Goal: Transaction & Acquisition: Purchase product/service

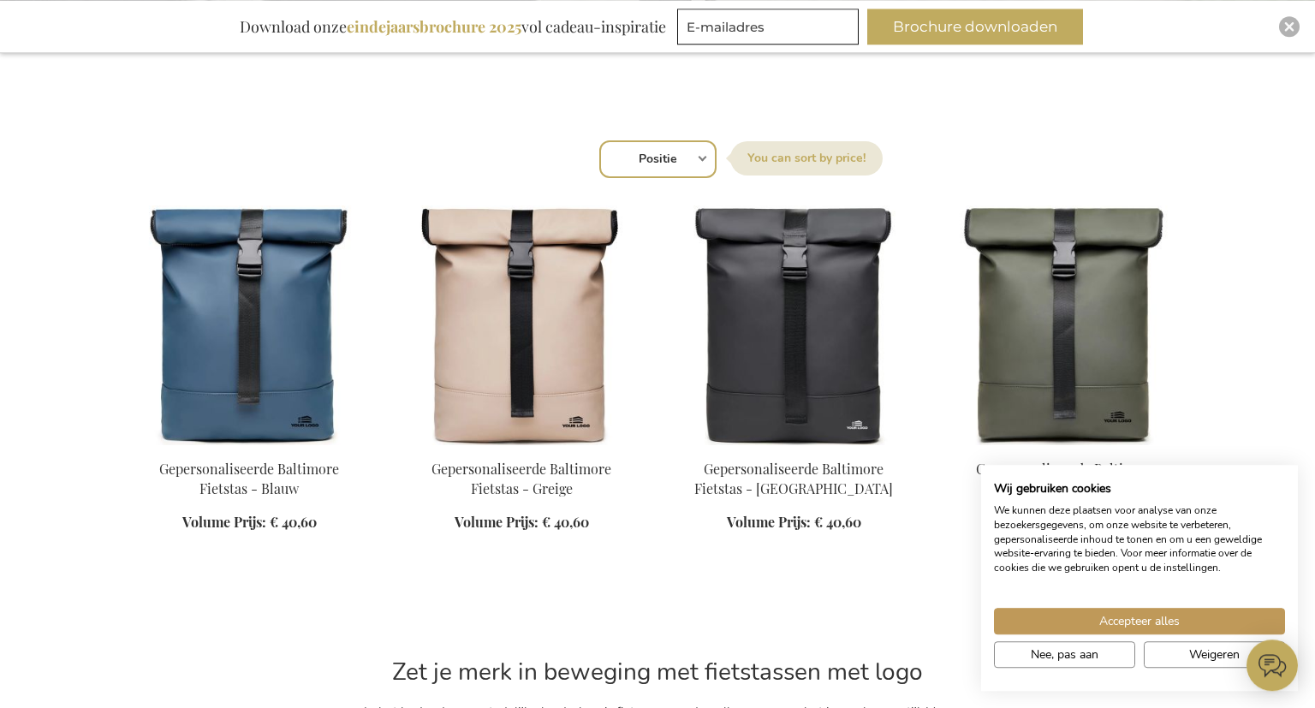
scroll to position [538, 0]
click at [599, 140] on select "Positie Best Sellers Meest bekeken Nieuw Biggest Saving Price: low to high Pric…" at bounding box center [657, 159] width 117 height 38
click option "Positie" at bounding box center [0, 0] width 0 height 0
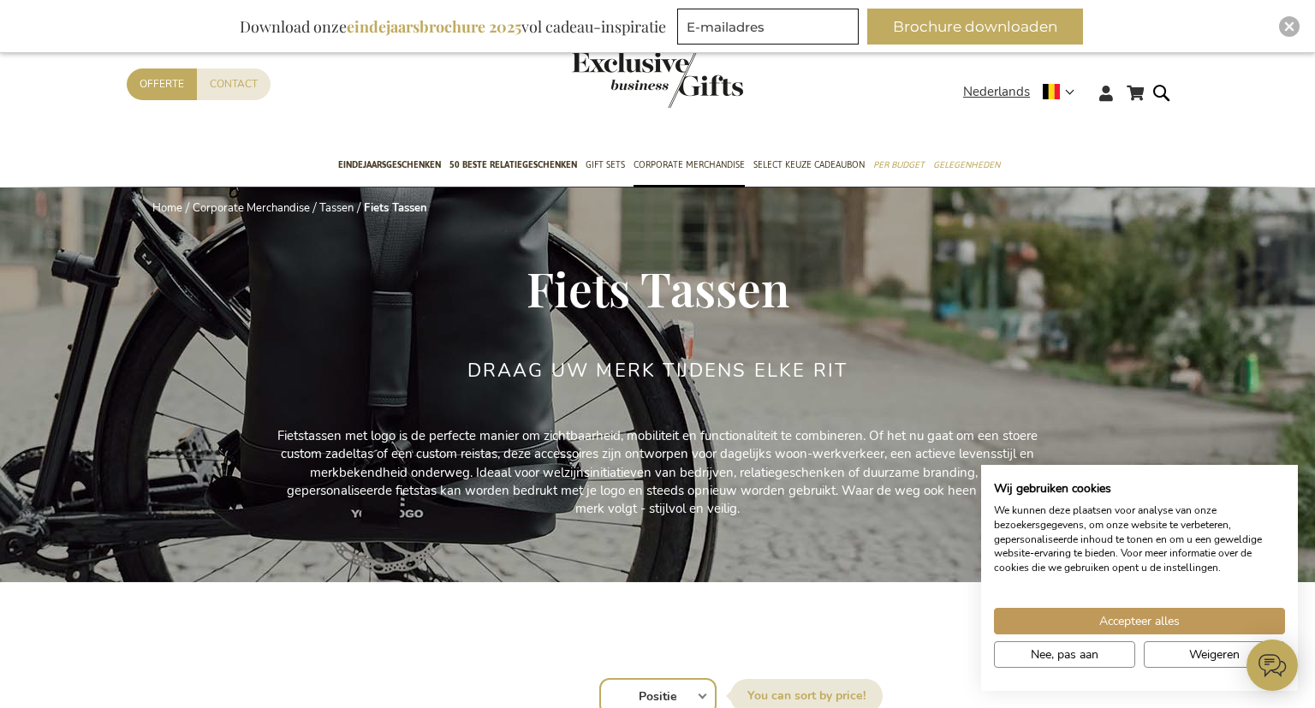
scroll to position [477, 0]
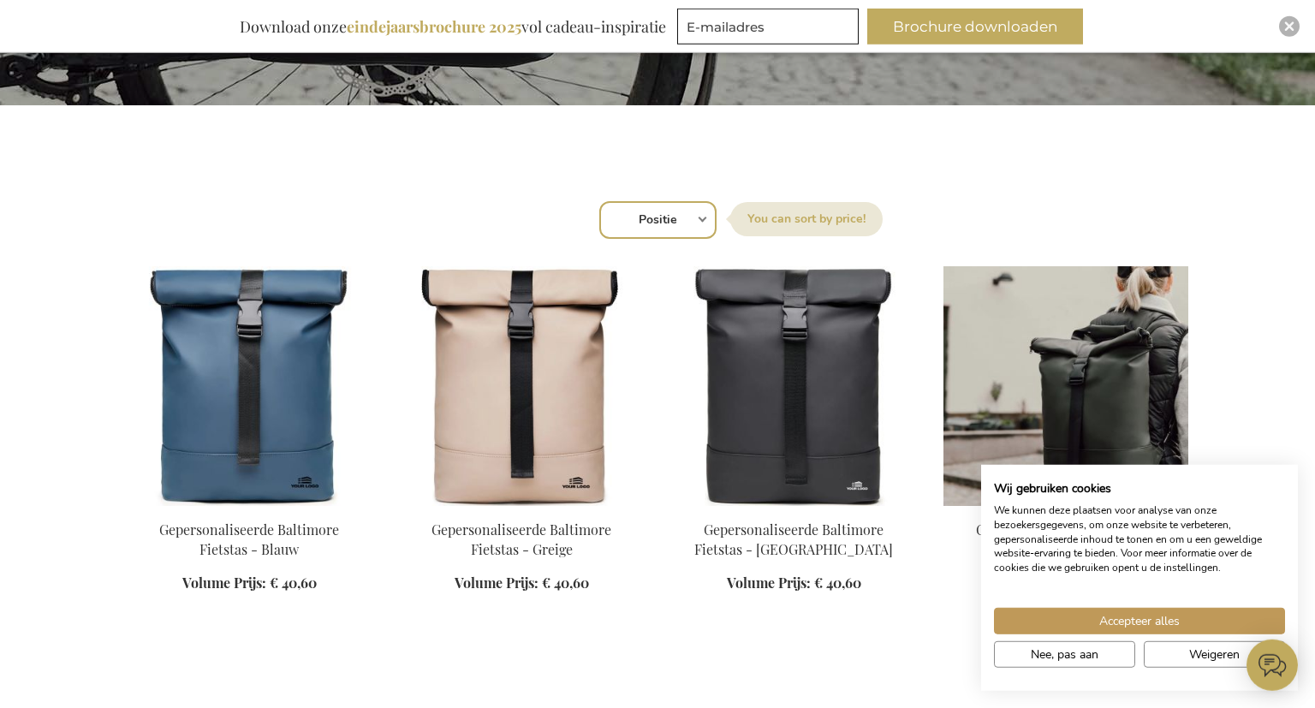
click at [1025, 365] on img at bounding box center [1065, 386] width 245 height 240
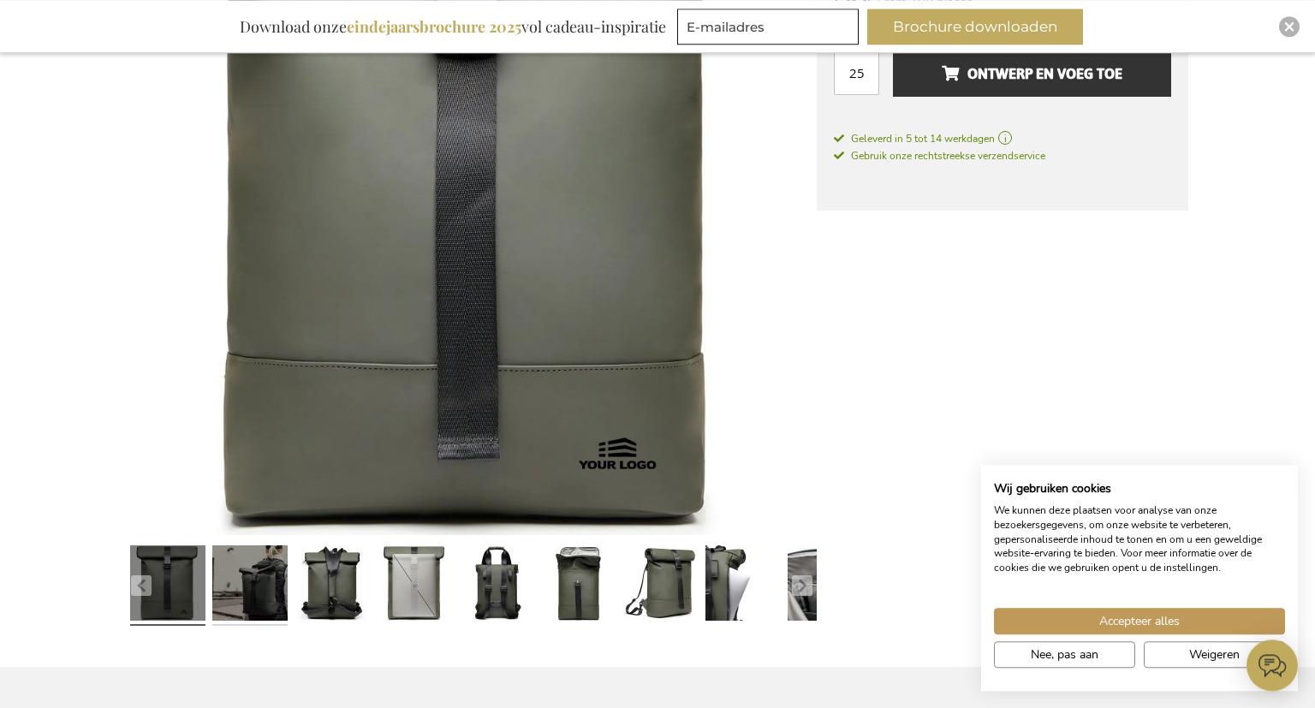
click at [266, 601] on link at bounding box center [249, 586] width 75 height 94
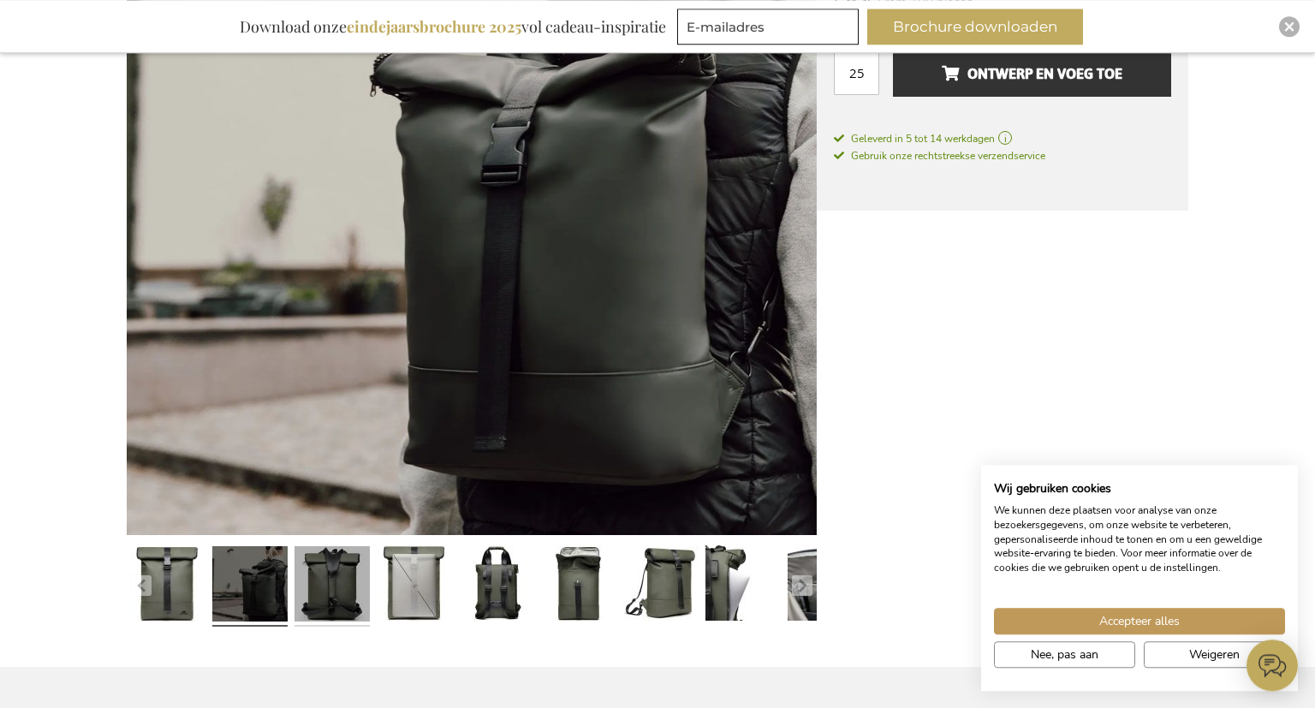
click at [343, 596] on link at bounding box center [331, 586] width 75 height 94
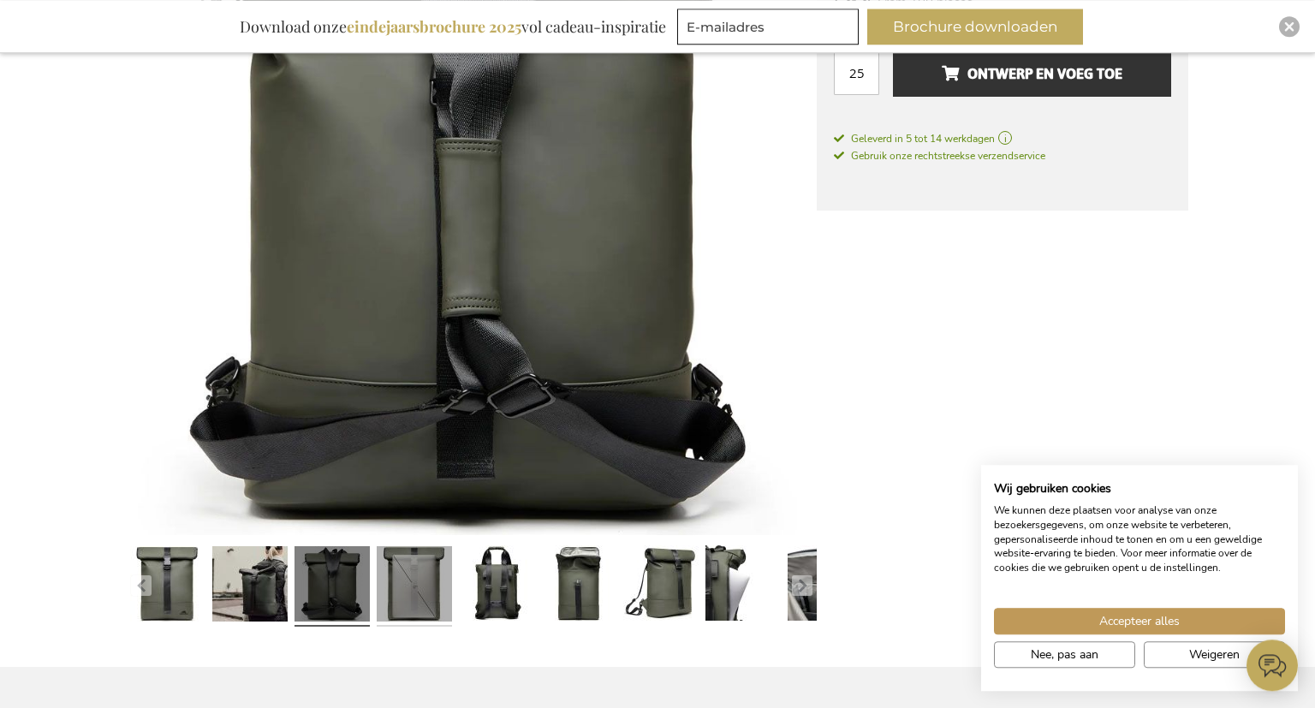
click at [395, 588] on link at bounding box center [414, 586] width 75 height 94
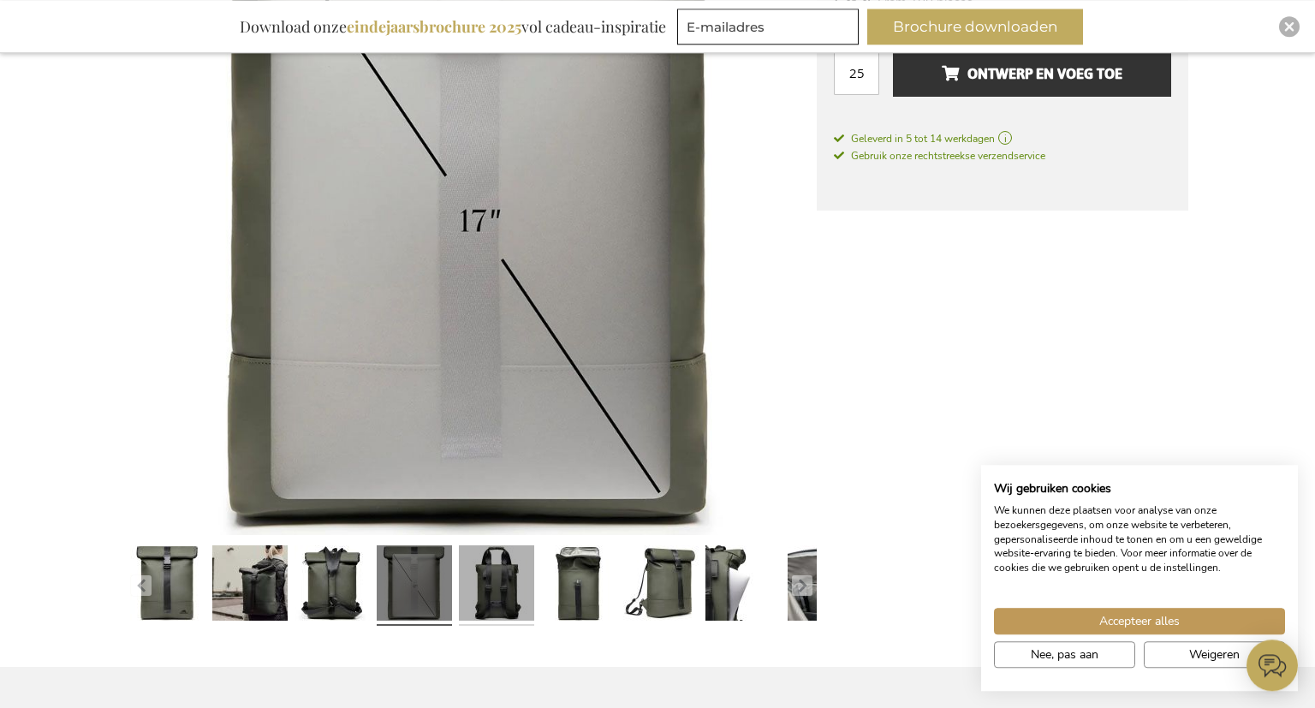
click at [467, 585] on link at bounding box center [496, 586] width 75 height 94
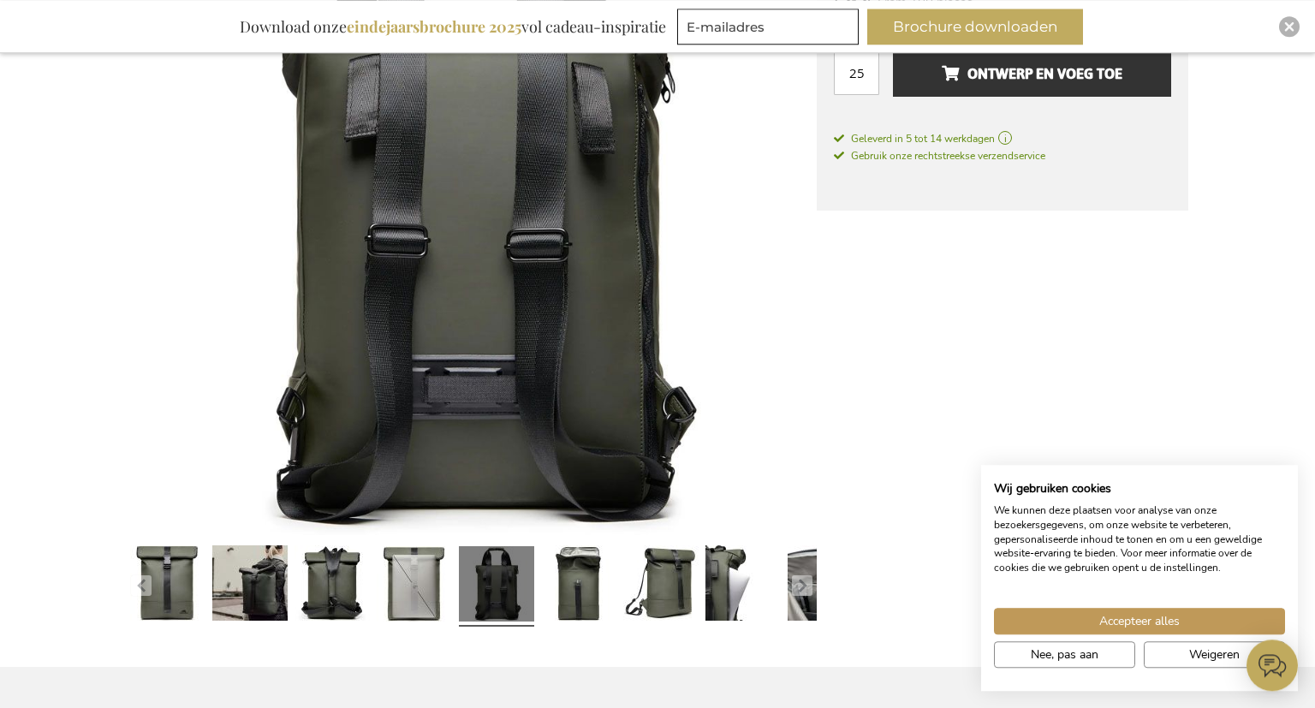
scroll to position [400, 0]
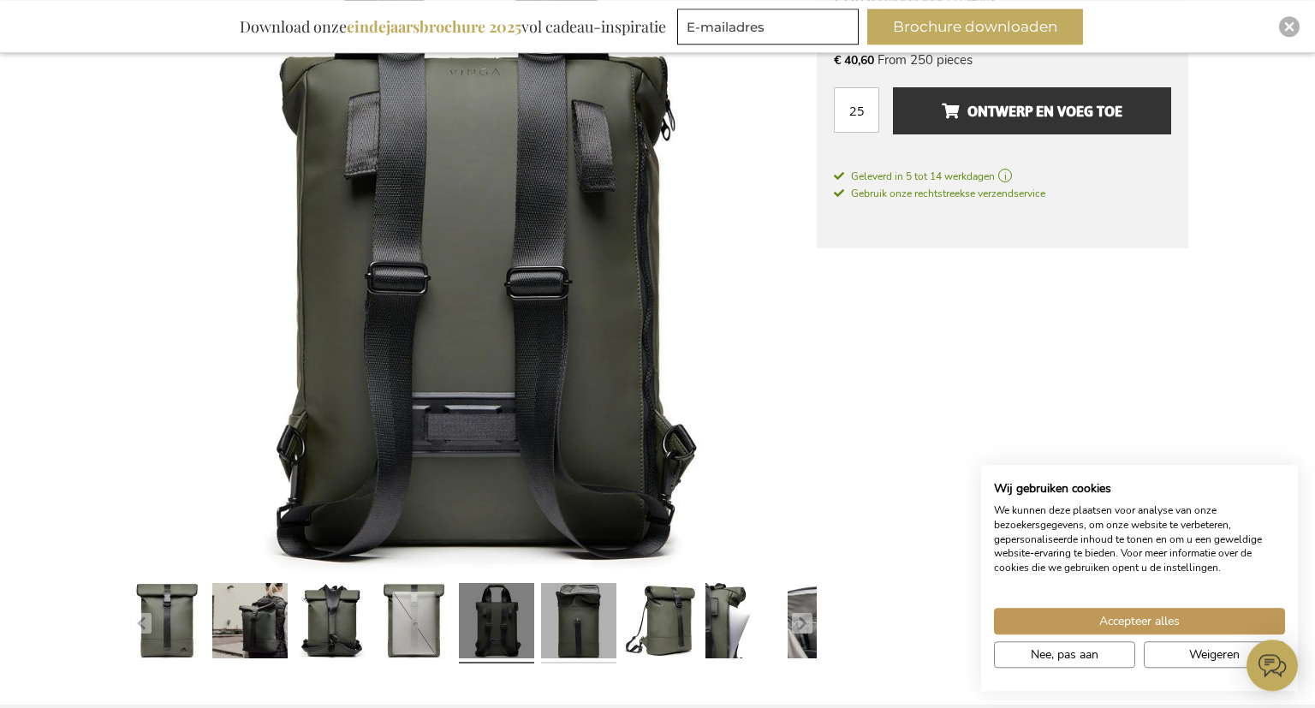
click at [565, 620] on link at bounding box center [578, 624] width 75 height 94
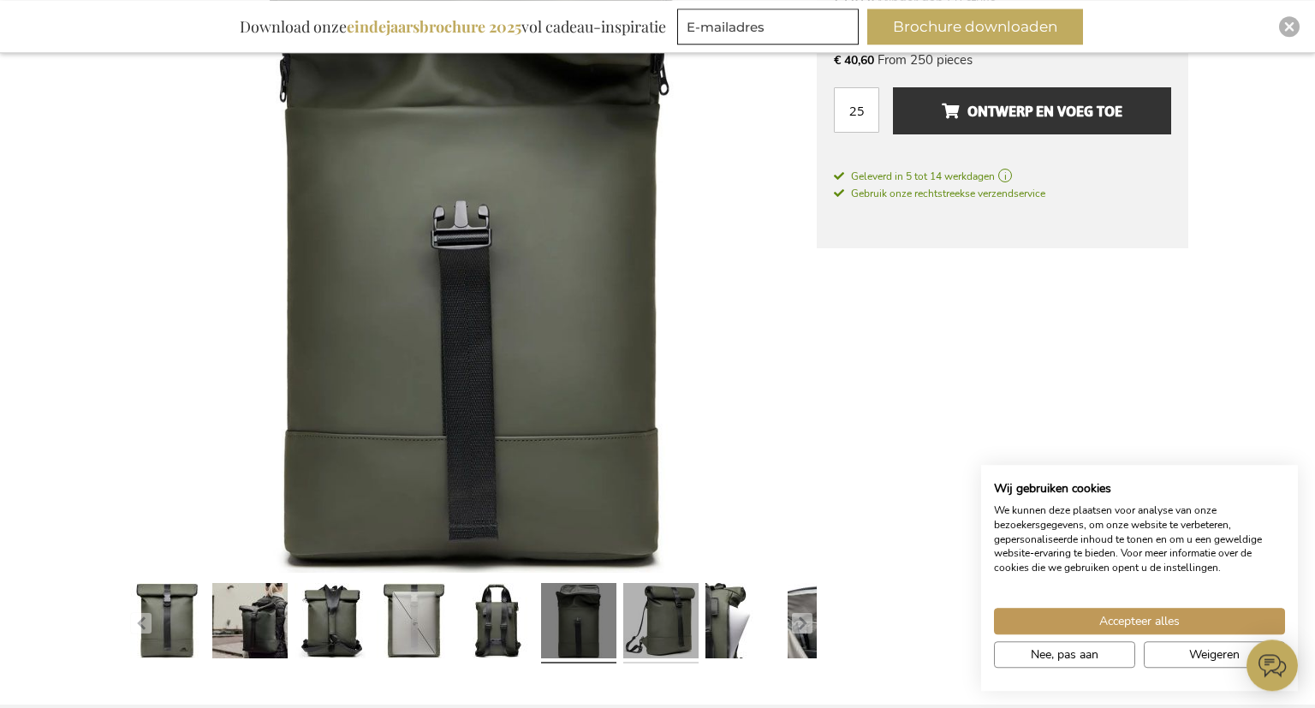
click at [646, 620] on link at bounding box center [660, 624] width 75 height 94
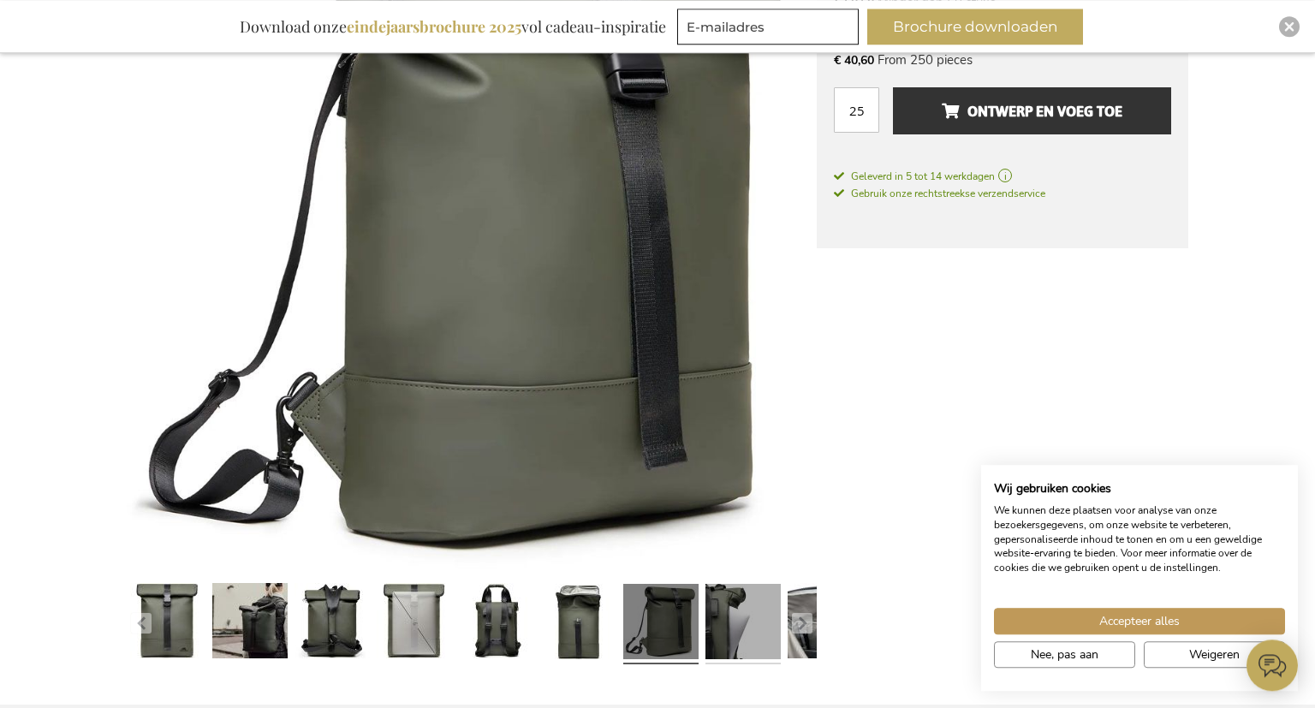
click at [739, 620] on link at bounding box center [742, 624] width 75 height 94
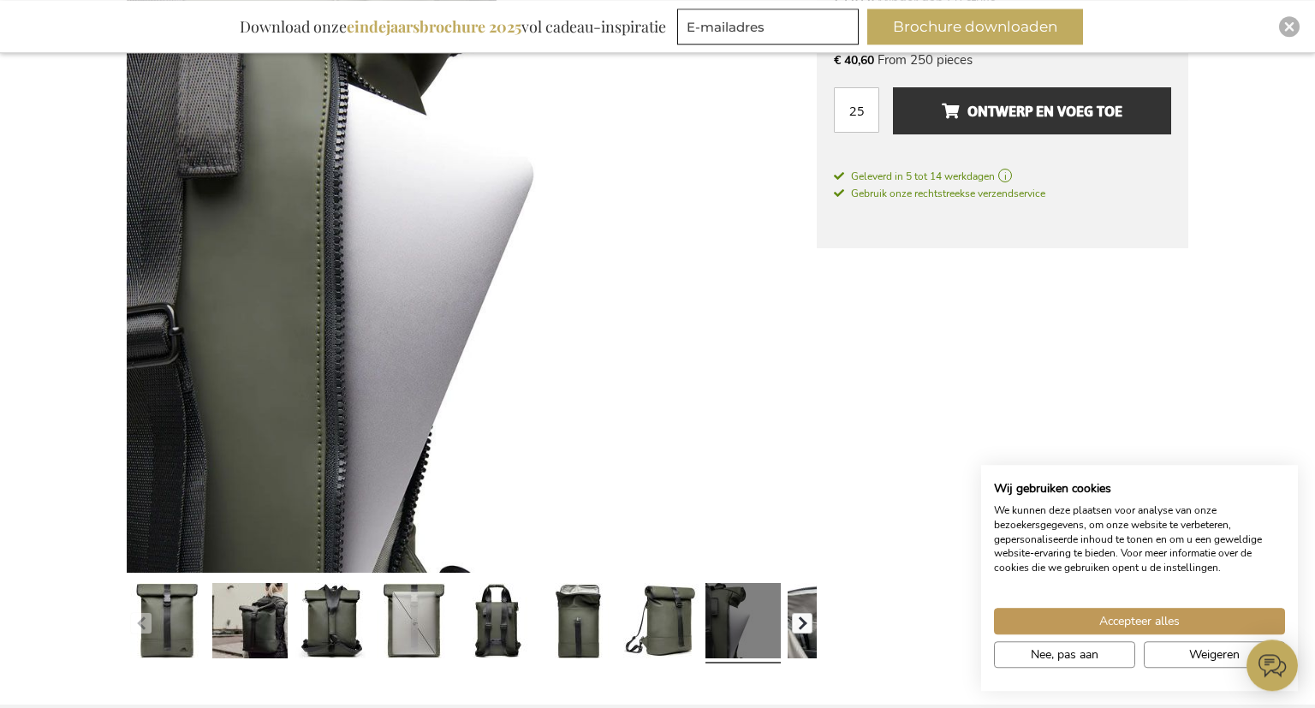
click at [801, 629] on button "button" at bounding box center [802, 623] width 21 height 21
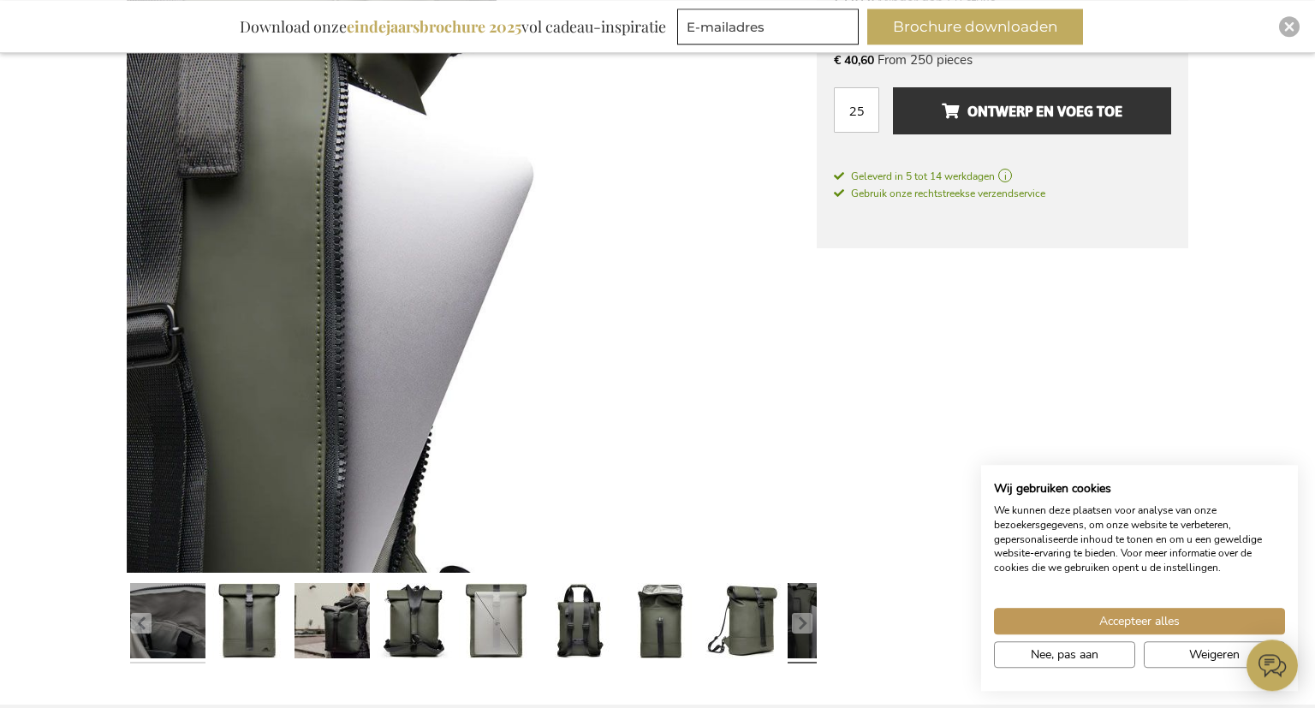
click at [189, 624] on link at bounding box center [167, 624] width 75 height 94
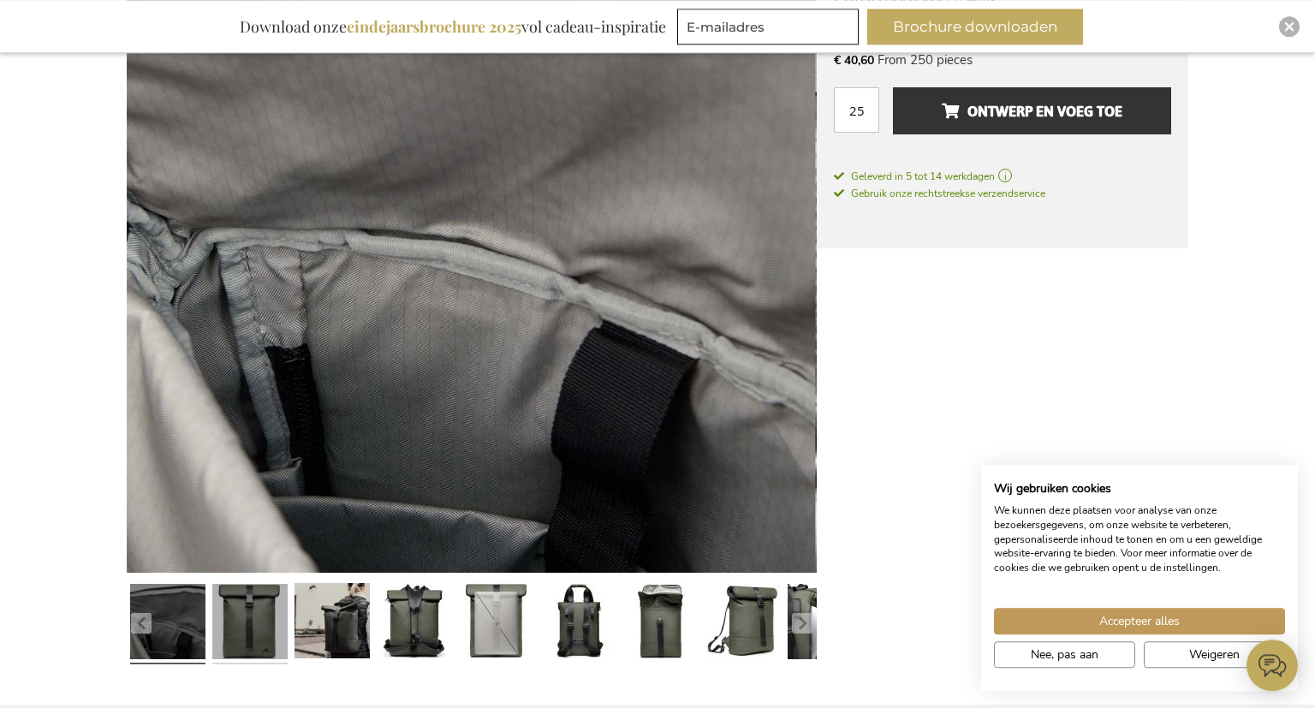
click at [256, 628] on link at bounding box center [249, 624] width 75 height 94
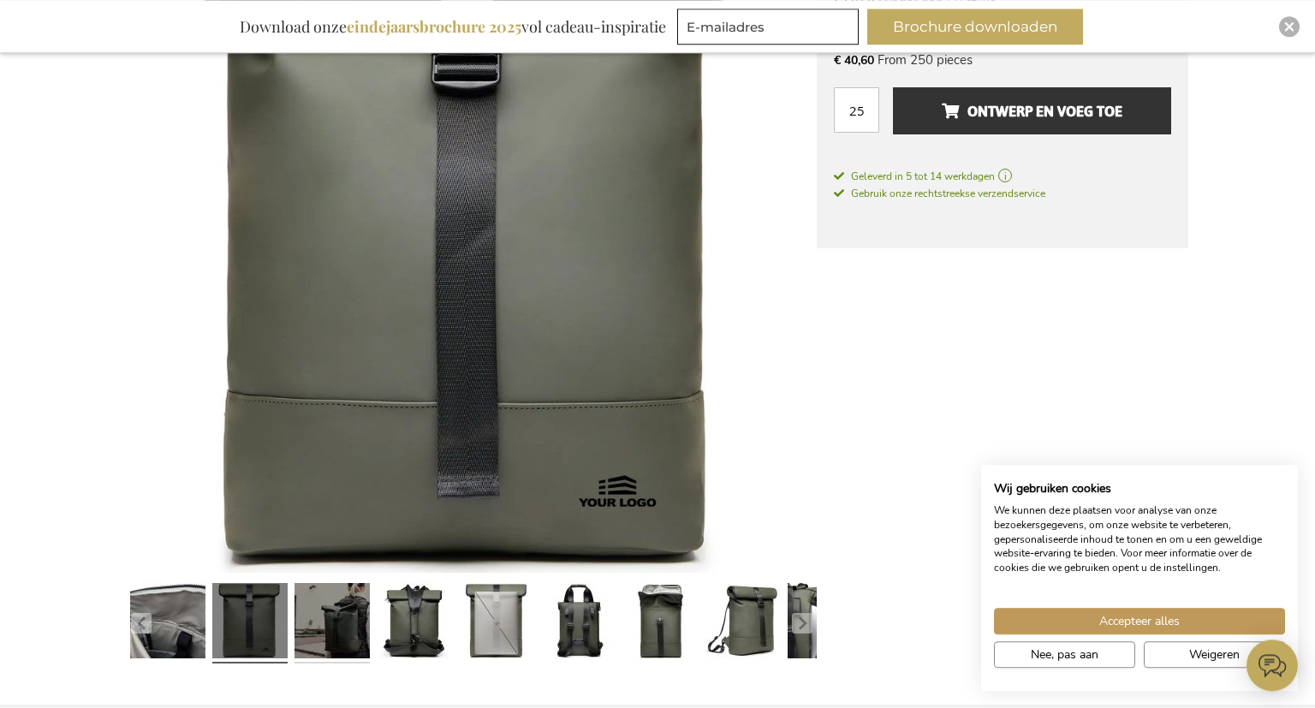
click at [317, 626] on link at bounding box center [331, 624] width 75 height 94
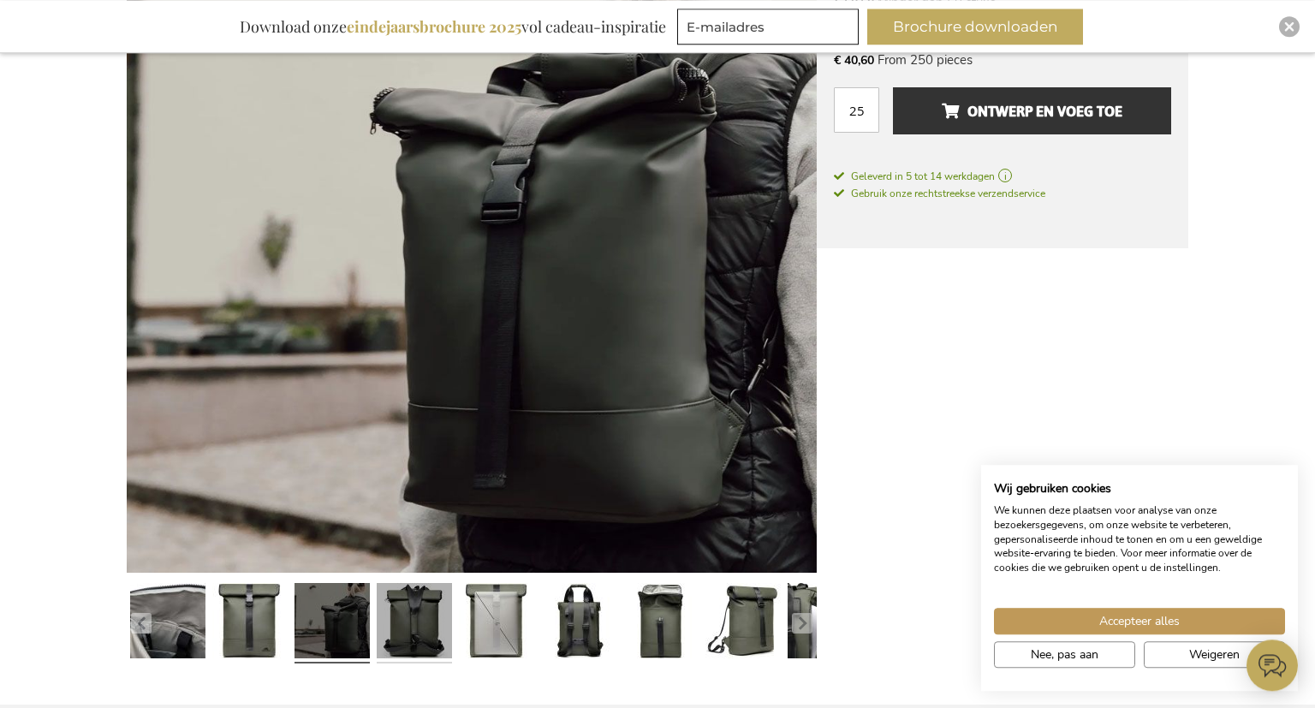
click at [385, 616] on link at bounding box center [414, 624] width 75 height 94
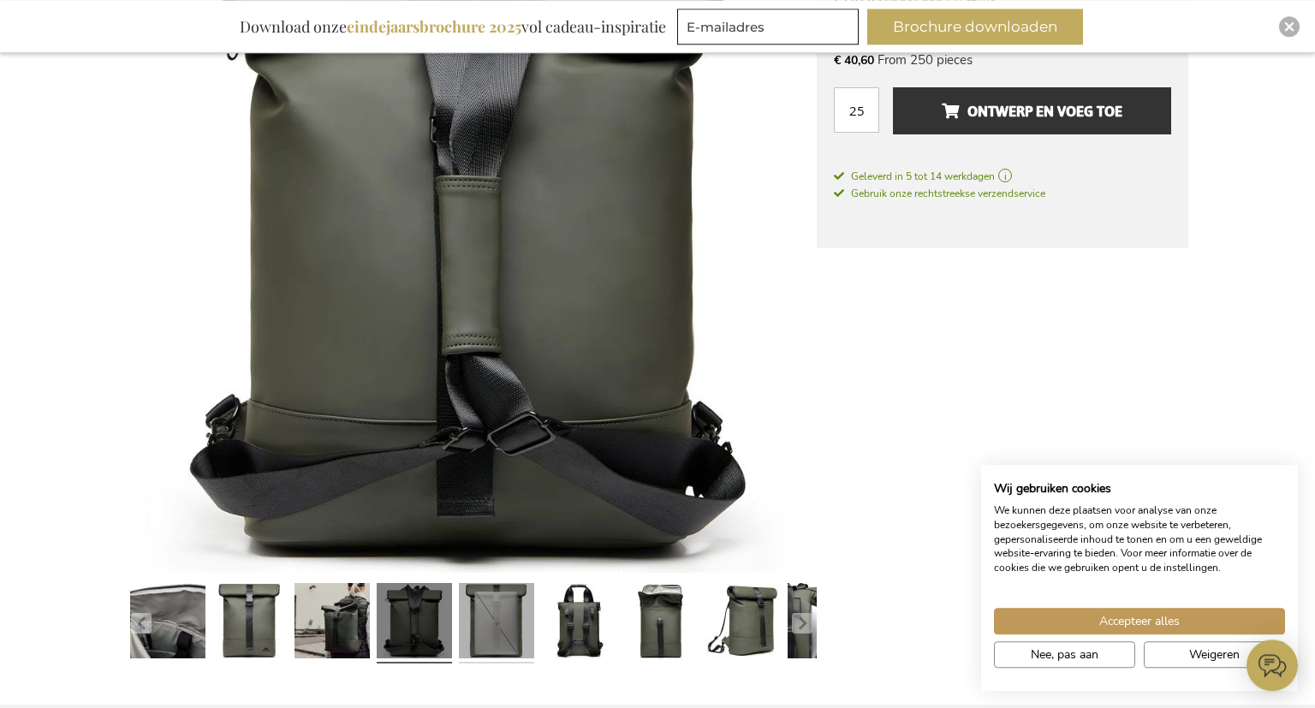
click at [484, 622] on link at bounding box center [496, 624] width 75 height 94
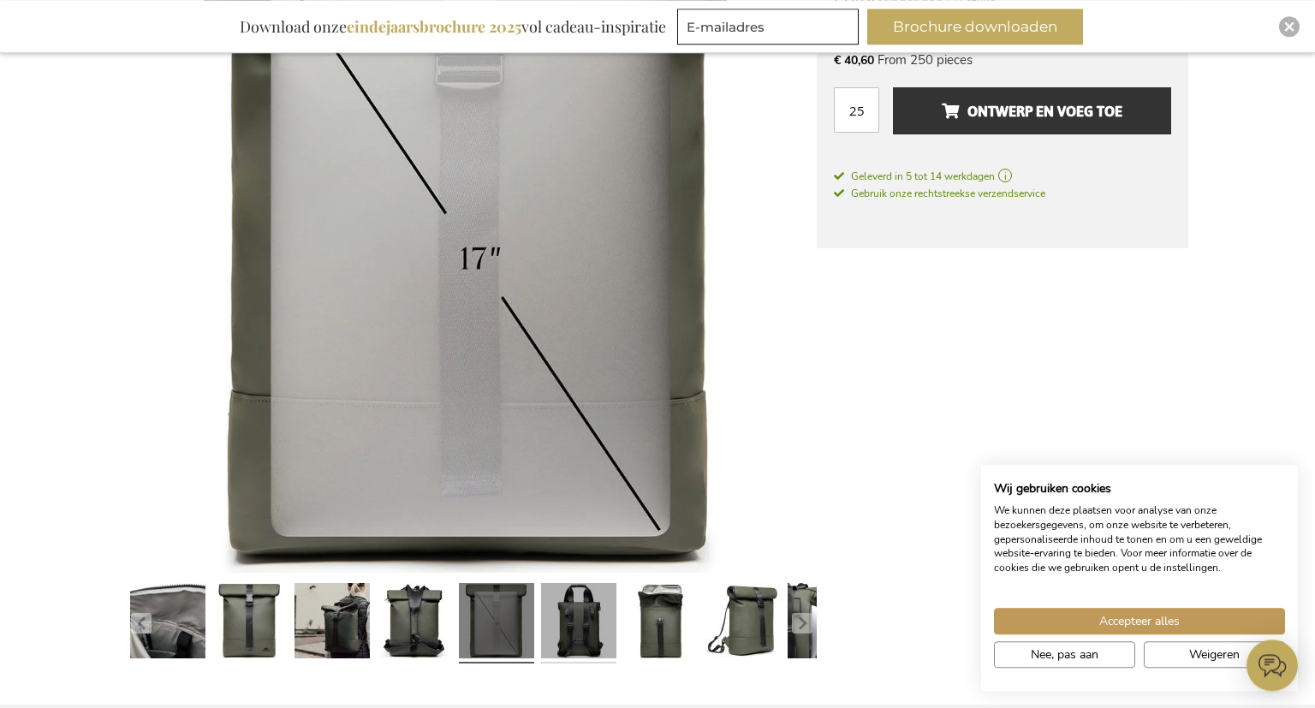
click at [570, 620] on link at bounding box center [578, 624] width 75 height 94
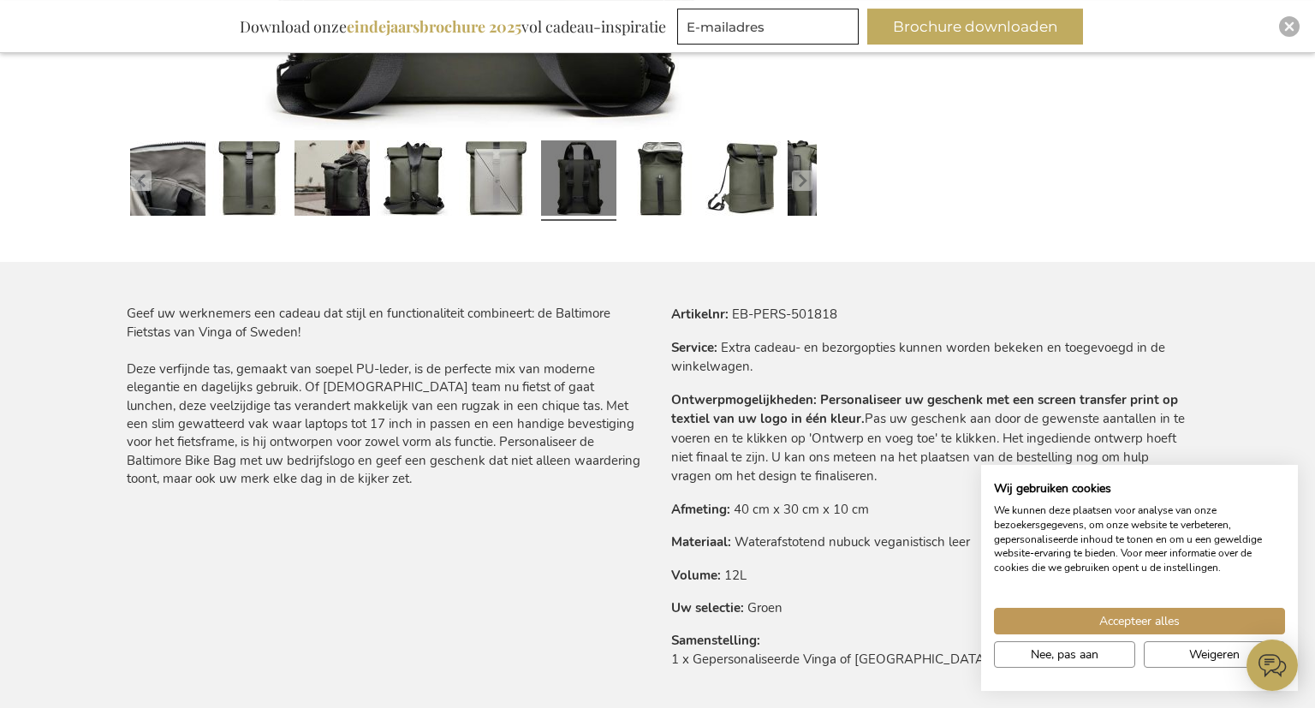
scroll to position [847, 0]
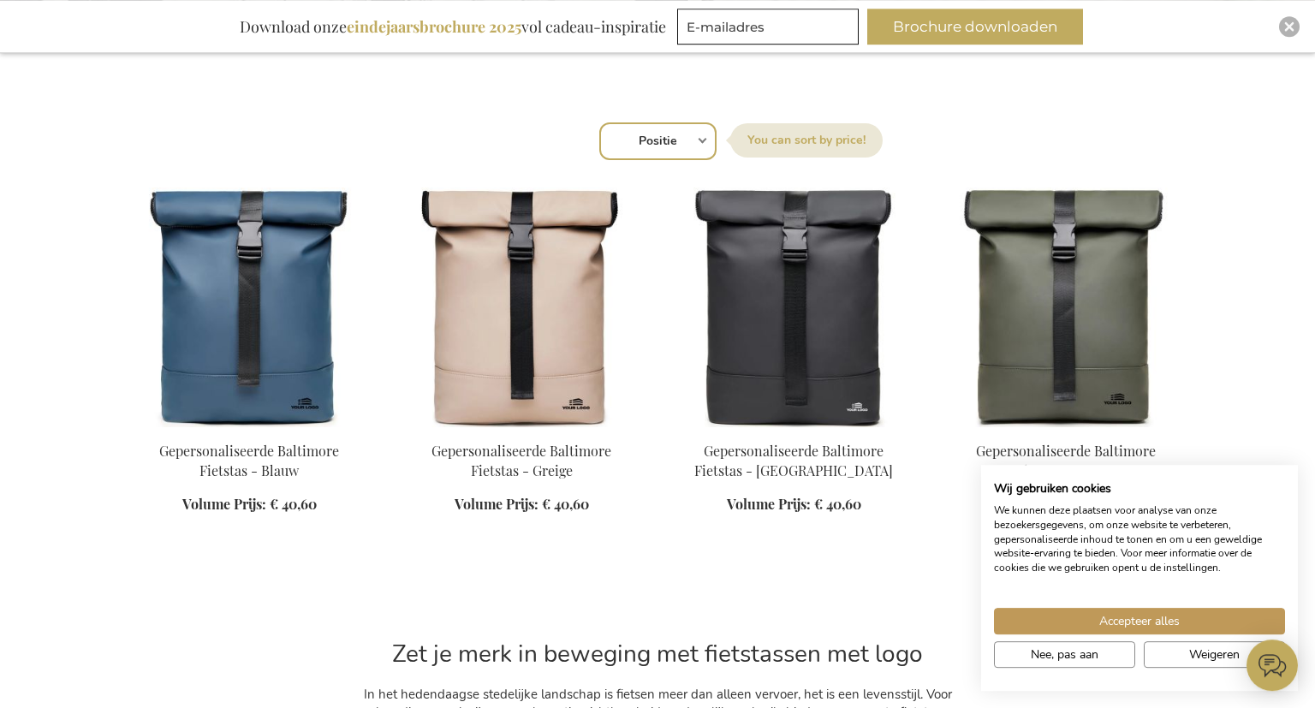
scroll to position [699, 0]
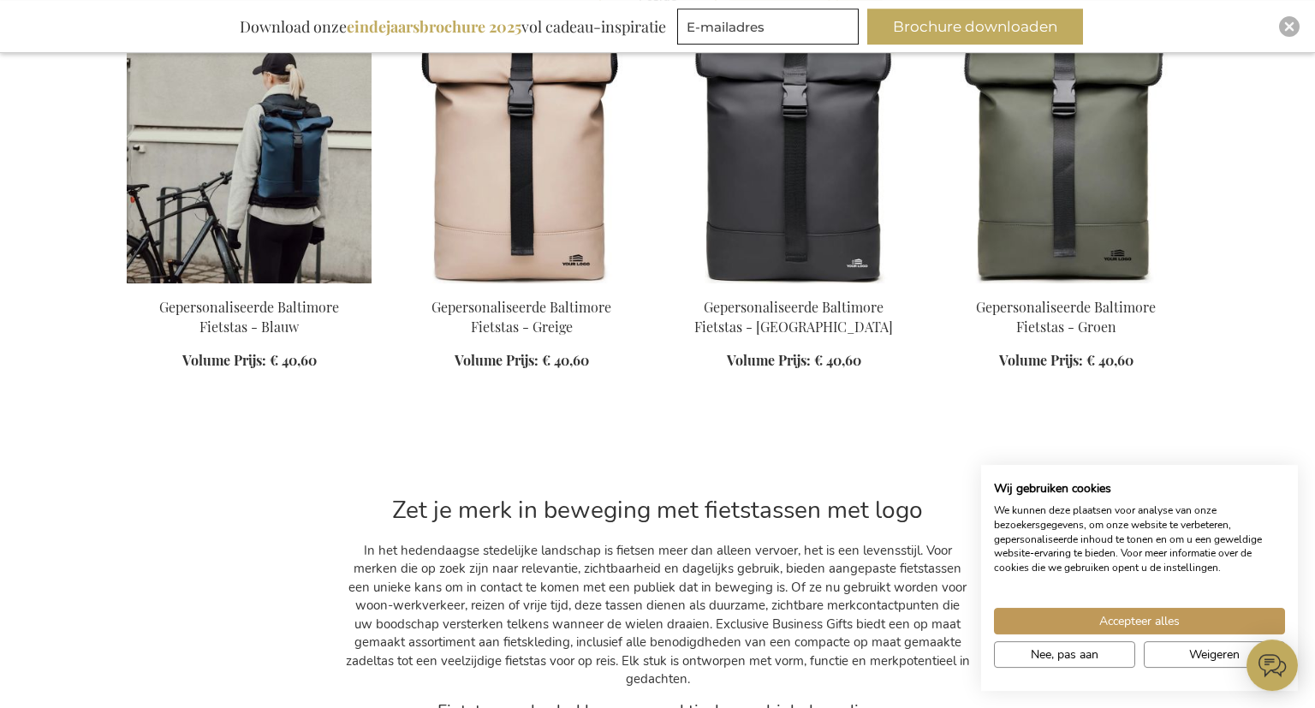
click at [314, 140] on img at bounding box center [249, 164] width 245 height 240
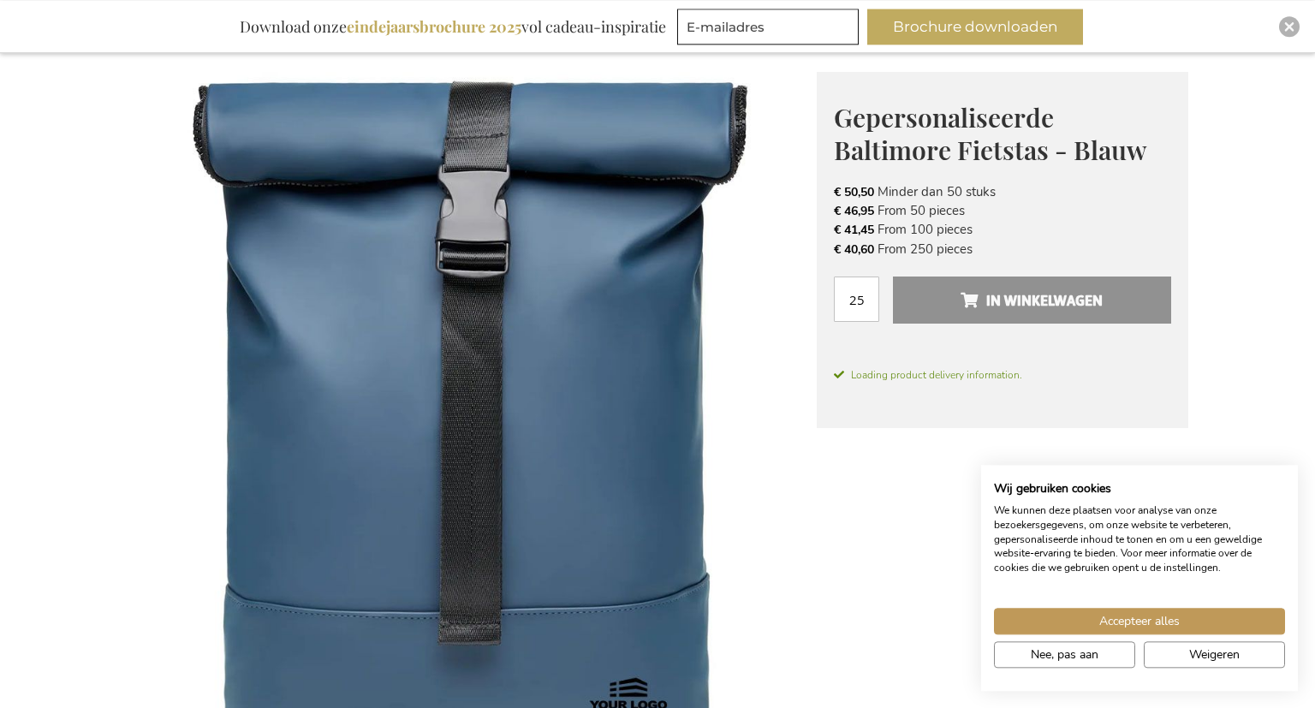
scroll to position [194, 0]
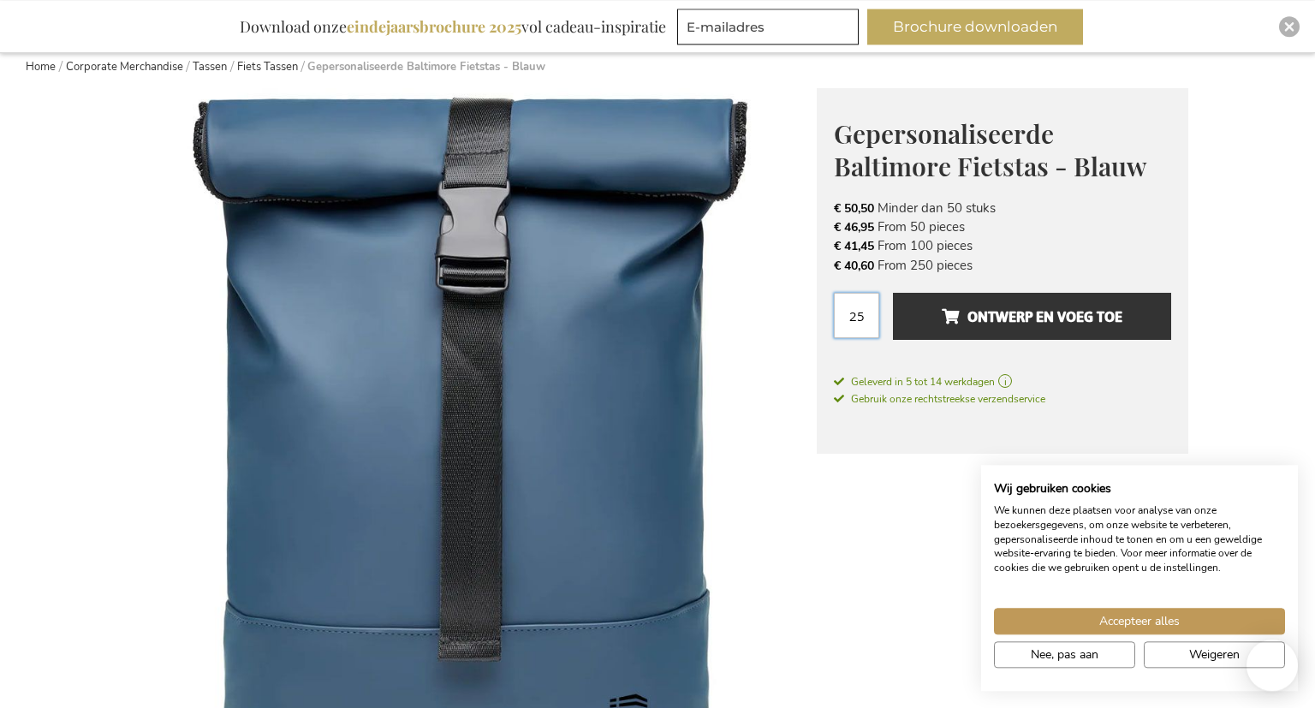
click at [856, 325] on input "25" at bounding box center [856, 315] width 45 height 45
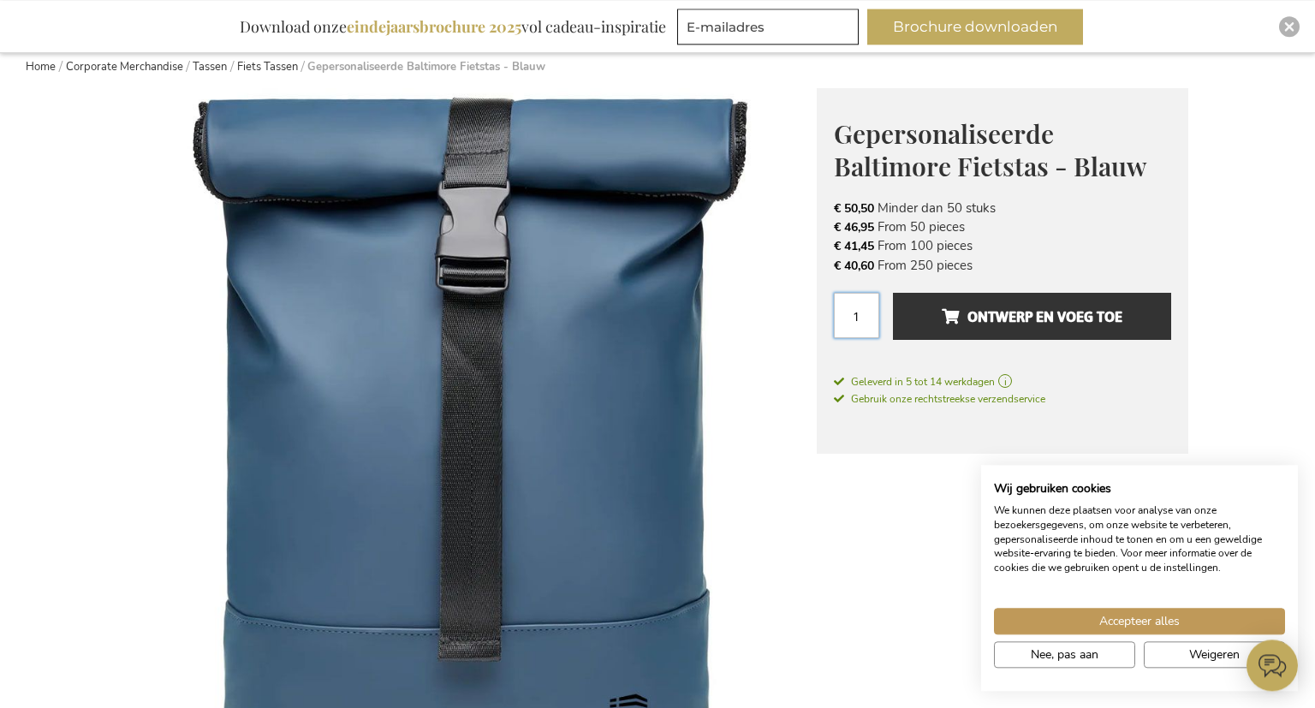
type input "1"
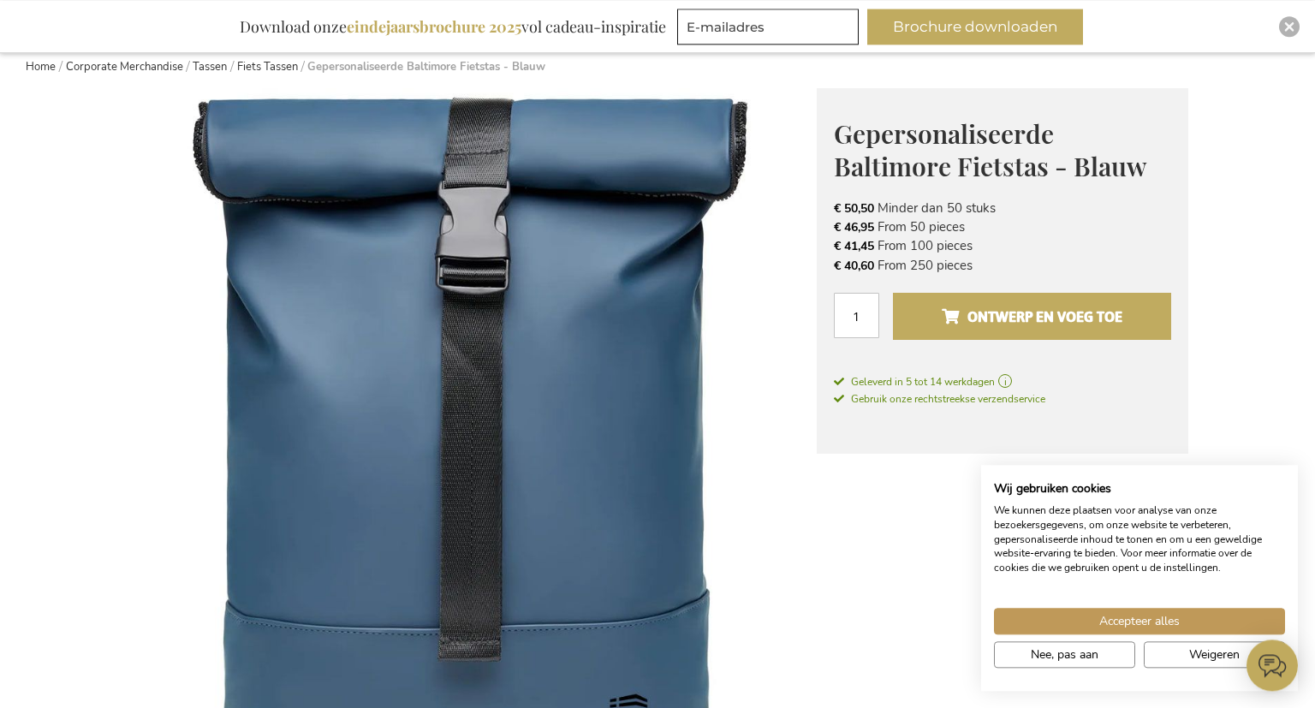
click at [979, 298] on button "Ontwerp en voeg toe" at bounding box center [1032, 316] width 278 height 47
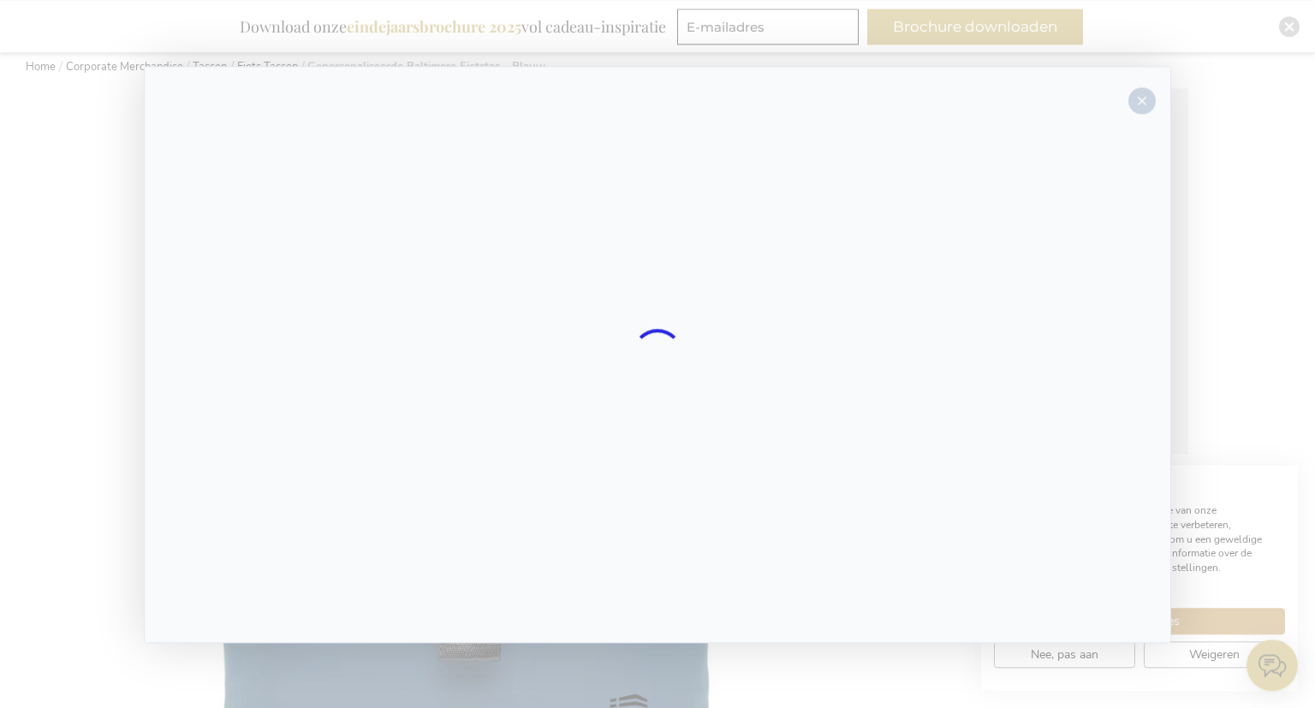
scroll to position [194, 0]
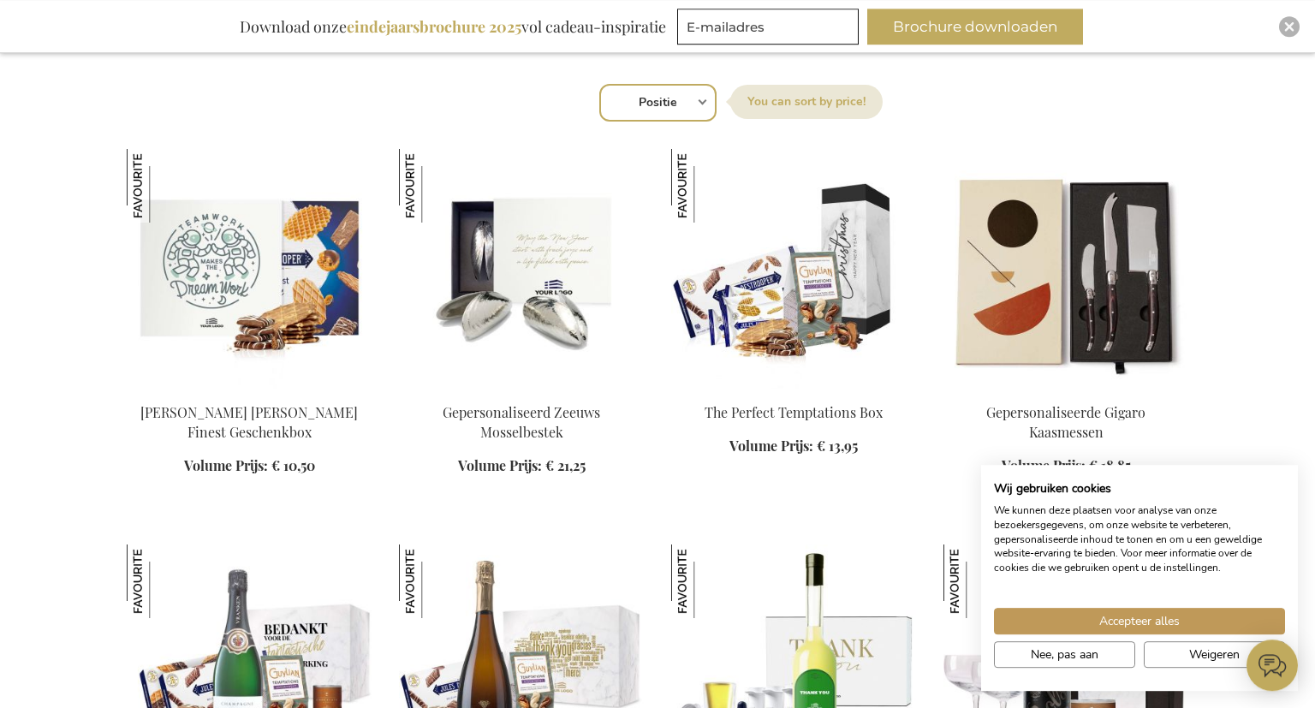
scroll to position [597, 0]
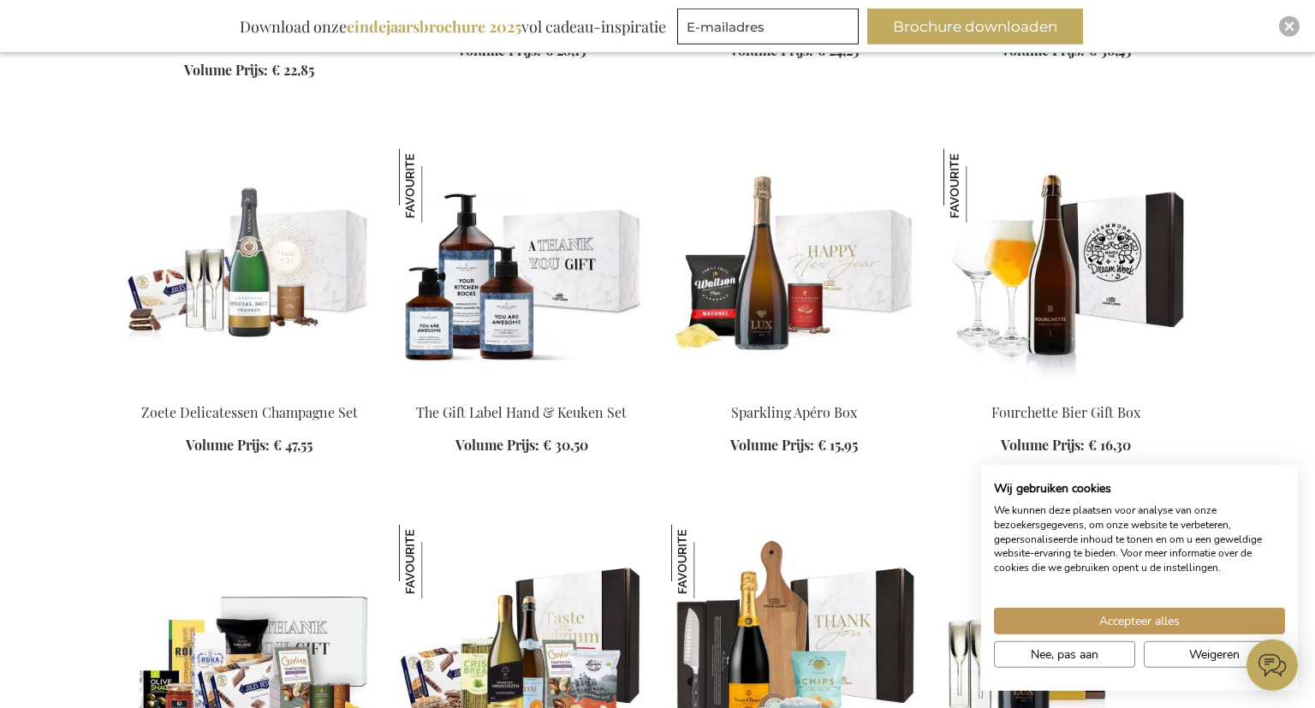
scroll to position [1779, 0]
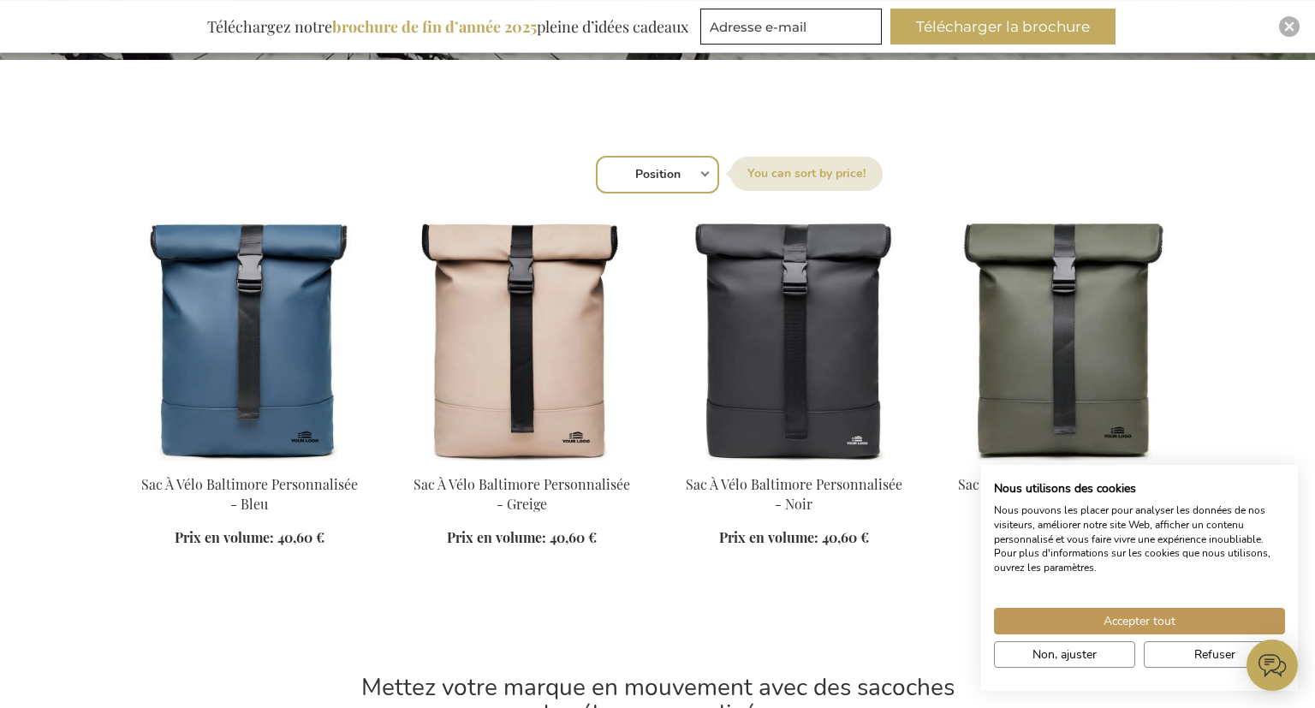
scroll to position [524, 0]
